Goal: Task Accomplishment & Management: Complete application form

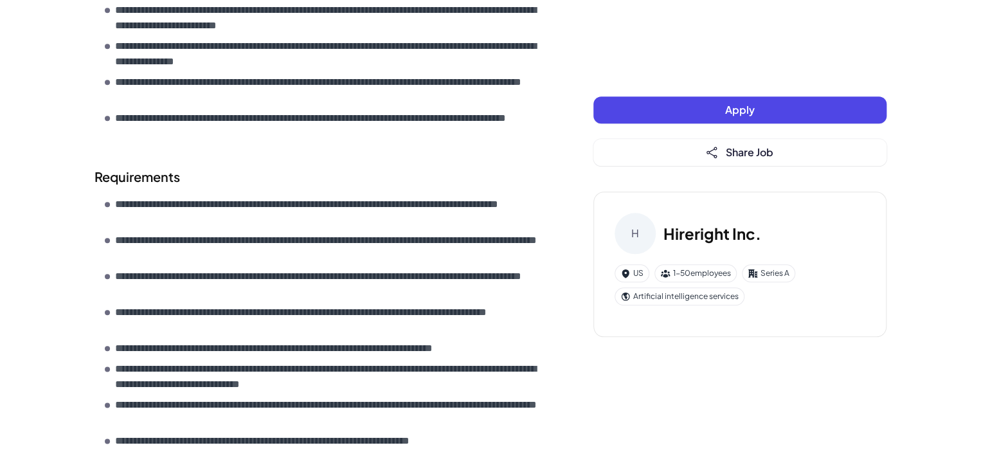
scroll to position [643, 0]
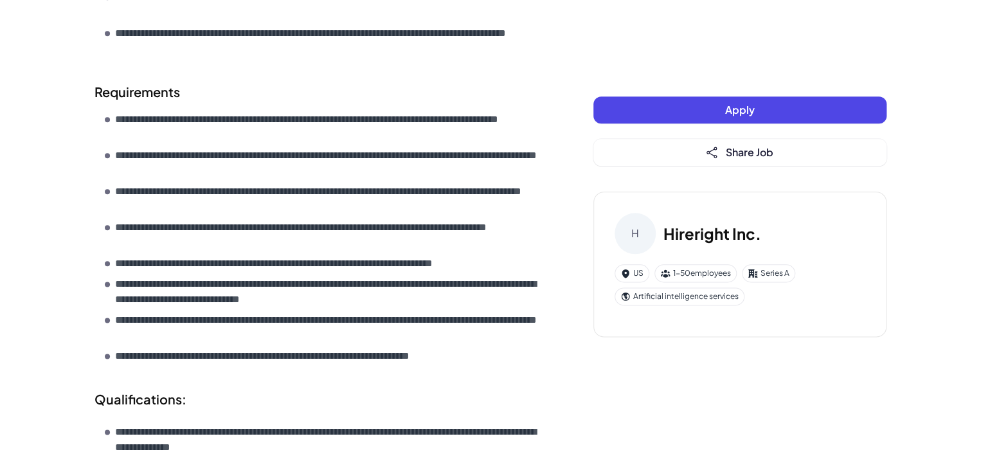
click at [669, 116] on button "Apply" at bounding box center [739, 109] width 293 height 27
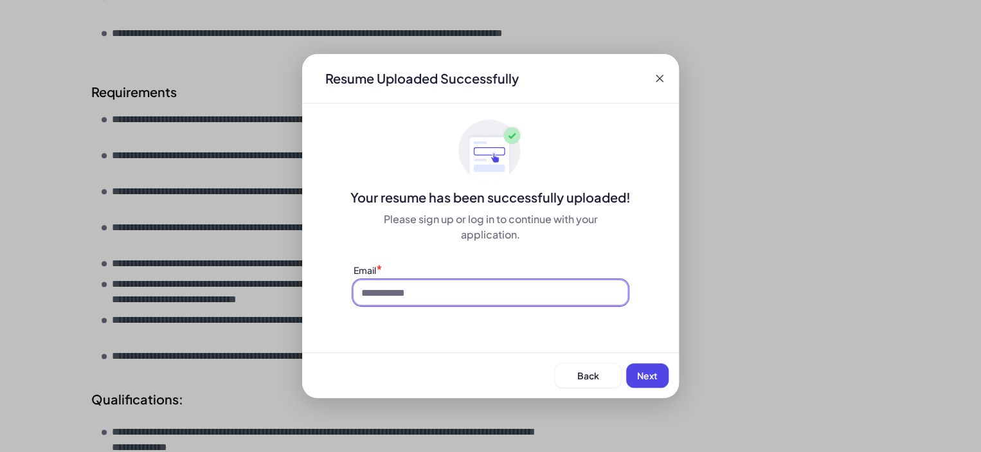
click at [556, 293] on input at bounding box center [491, 292] width 274 height 24
type input "**********"
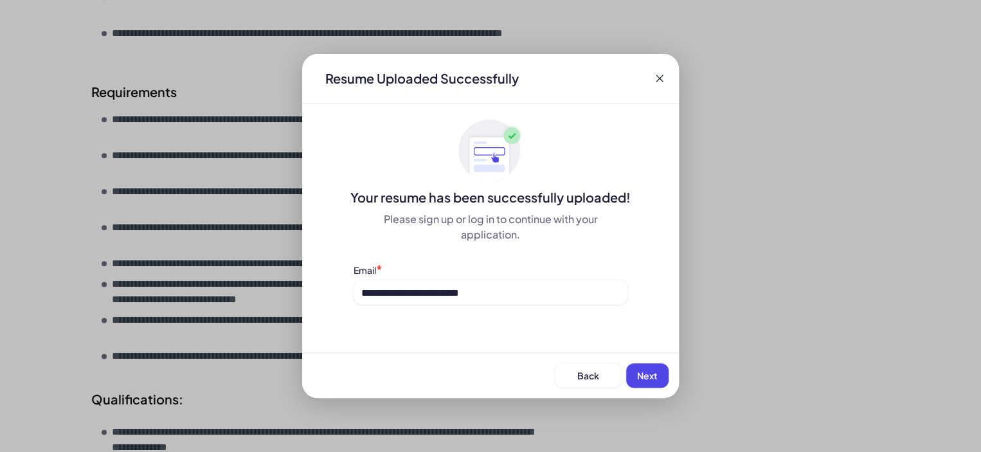
click at [642, 370] on span "Next" at bounding box center [647, 376] width 21 height 12
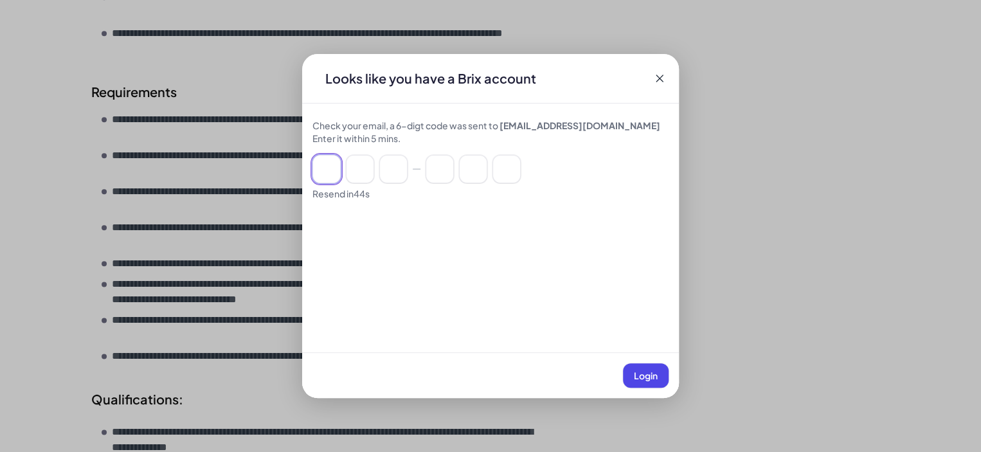
click at [332, 177] on input at bounding box center [326, 169] width 28 height 28
type input "*"
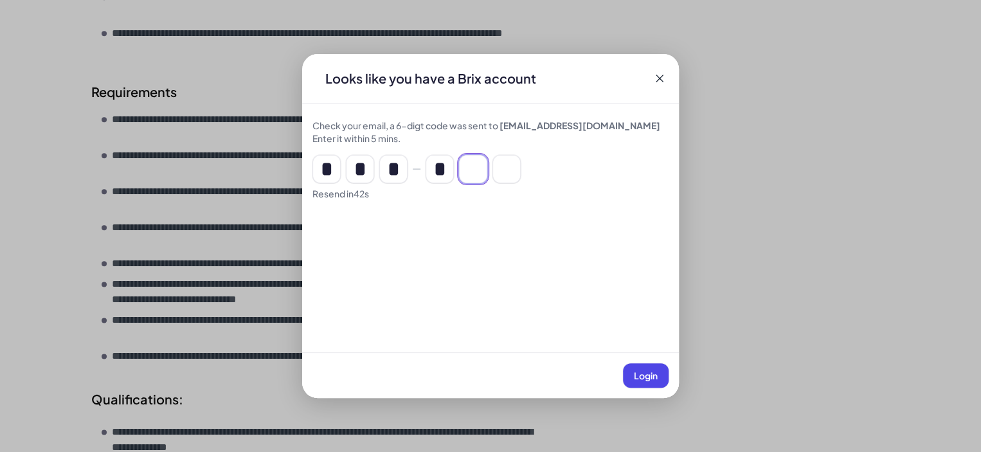
type input "*"
click at [641, 378] on span "Login" at bounding box center [646, 376] width 24 height 12
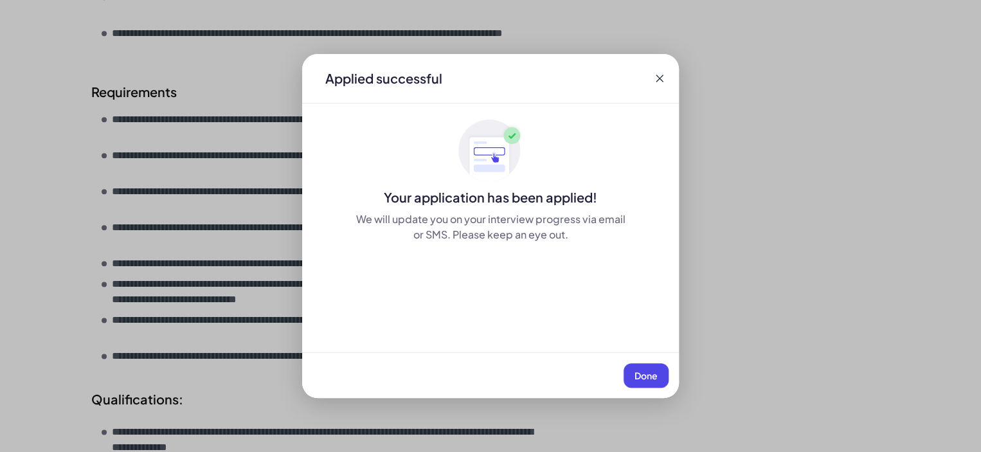
click at [645, 372] on span "Done" at bounding box center [646, 376] width 23 height 12
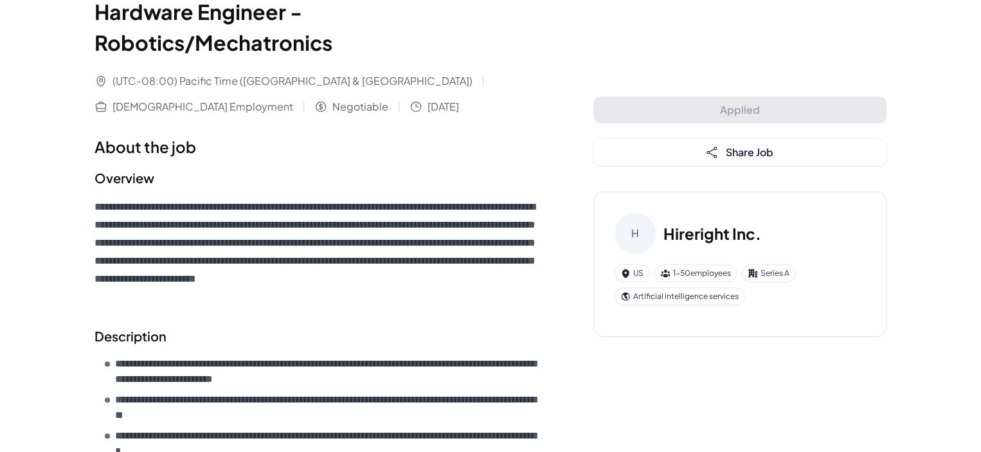
scroll to position [0, 0]
